Goal: Task Accomplishment & Management: Complete application form

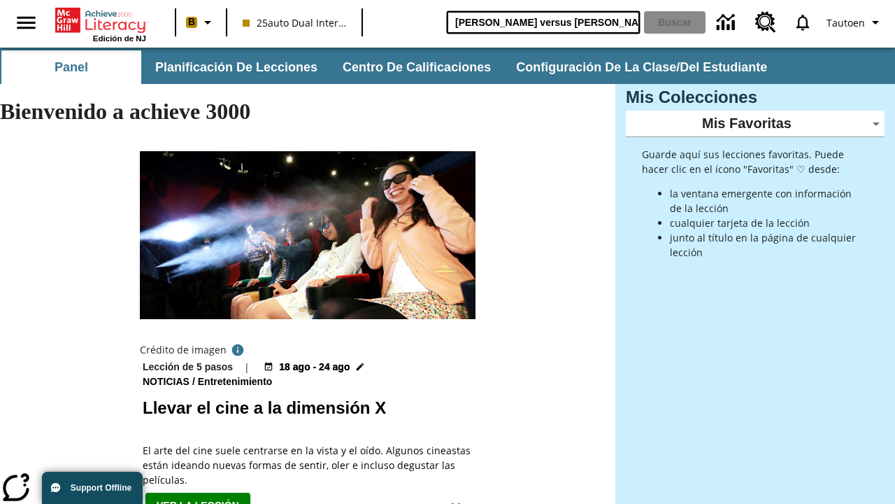
type input "[PERSON_NAME] versus [PERSON_NAME]"
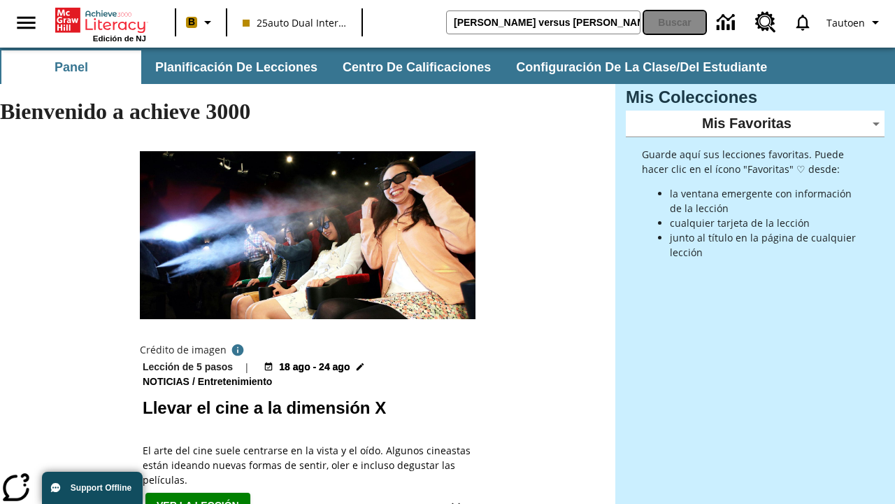
click at [675, 22] on button "Buscar" at bounding box center [675, 22] width 62 height 22
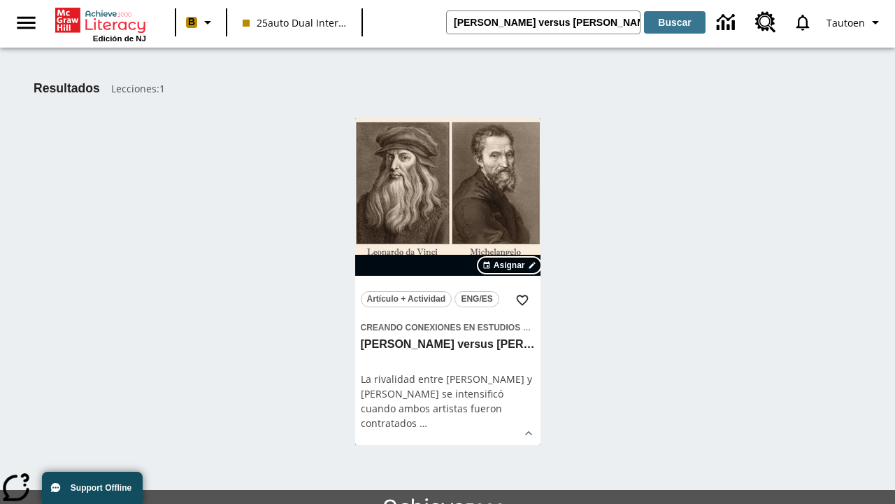
click at [510, 265] on span "Asignar" at bounding box center [509, 265] width 31 height 13
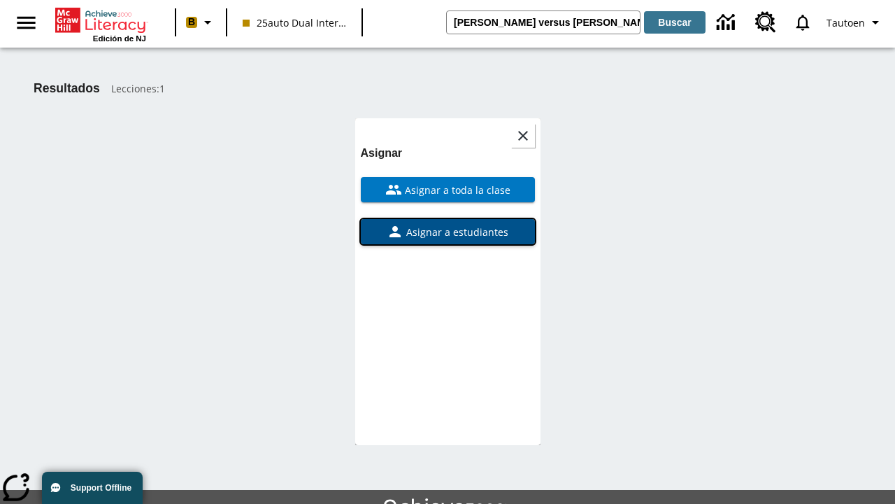
click at [448, 225] on span "Asignar a estudiantes" at bounding box center [456, 232] width 105 height 15
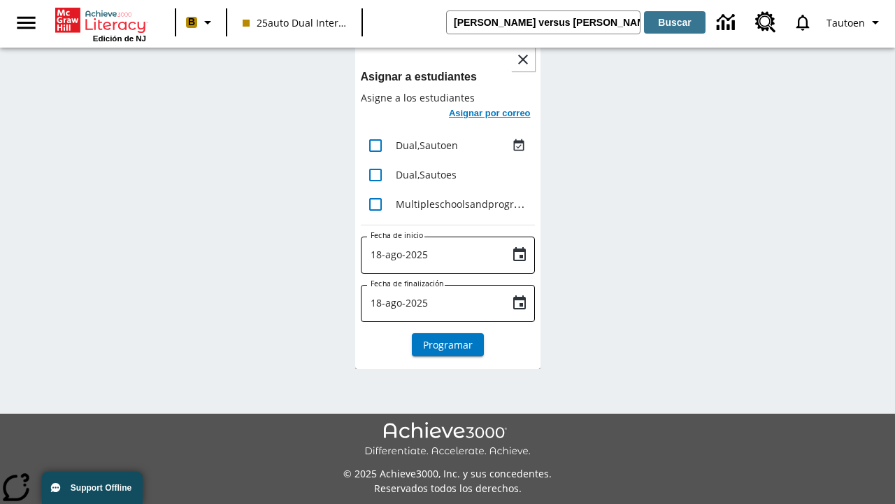
click at [488, 115] on h6 "Asignar por correo" at bounding box center [490, 114] width 82 height 16
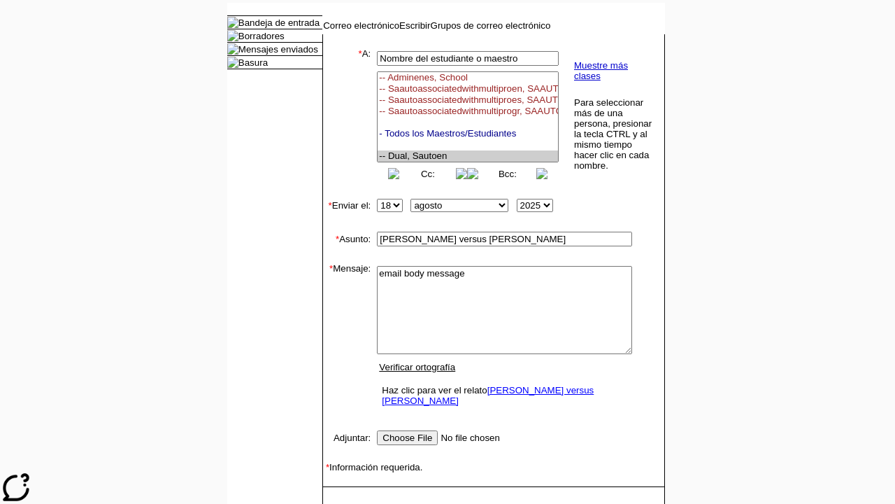
select select "U,21476361,1"
type textarea "email body message"
click at [339, 503] on link "Enviar" at bounding box center [345, 508] width 27 height 10
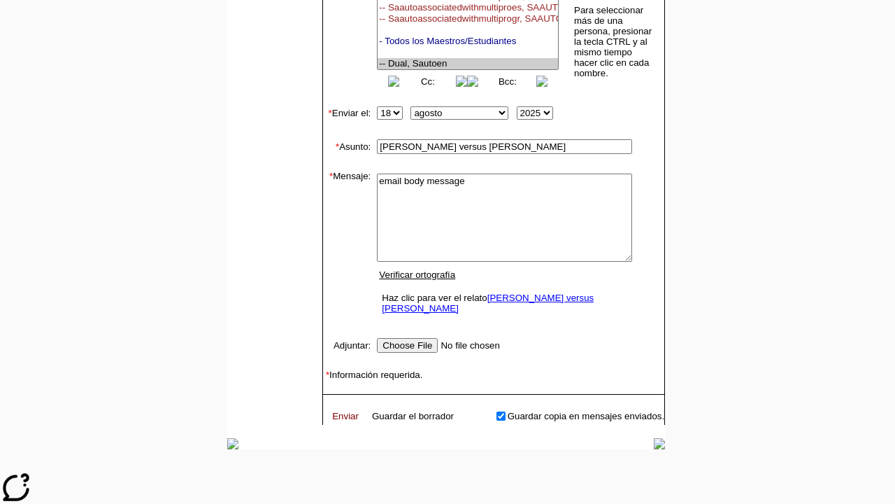
scroll to position [178, 0]
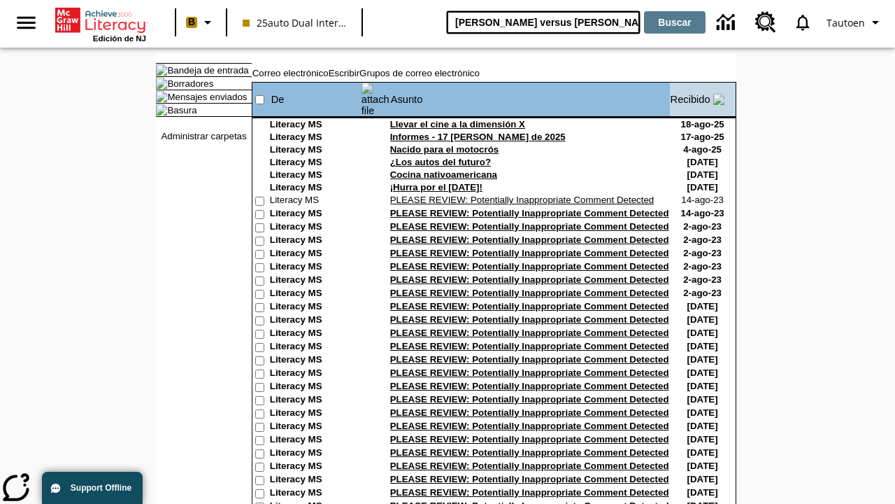
type input "[PERSON_NAME] versus [PERSON_NAME]"
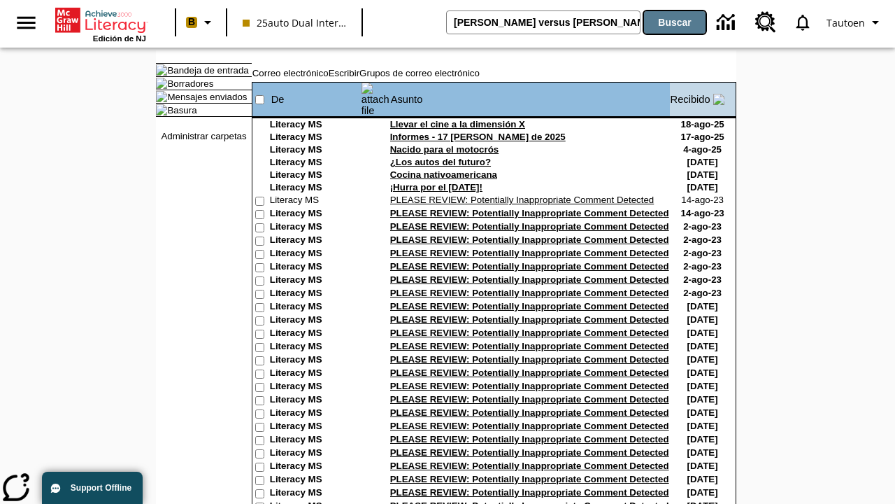
click at [675, 22] on button "Buscar" at bounding box center [675, 22] width 62 height 22
